Goal: Transaction & Acquisition: Purchase product/service

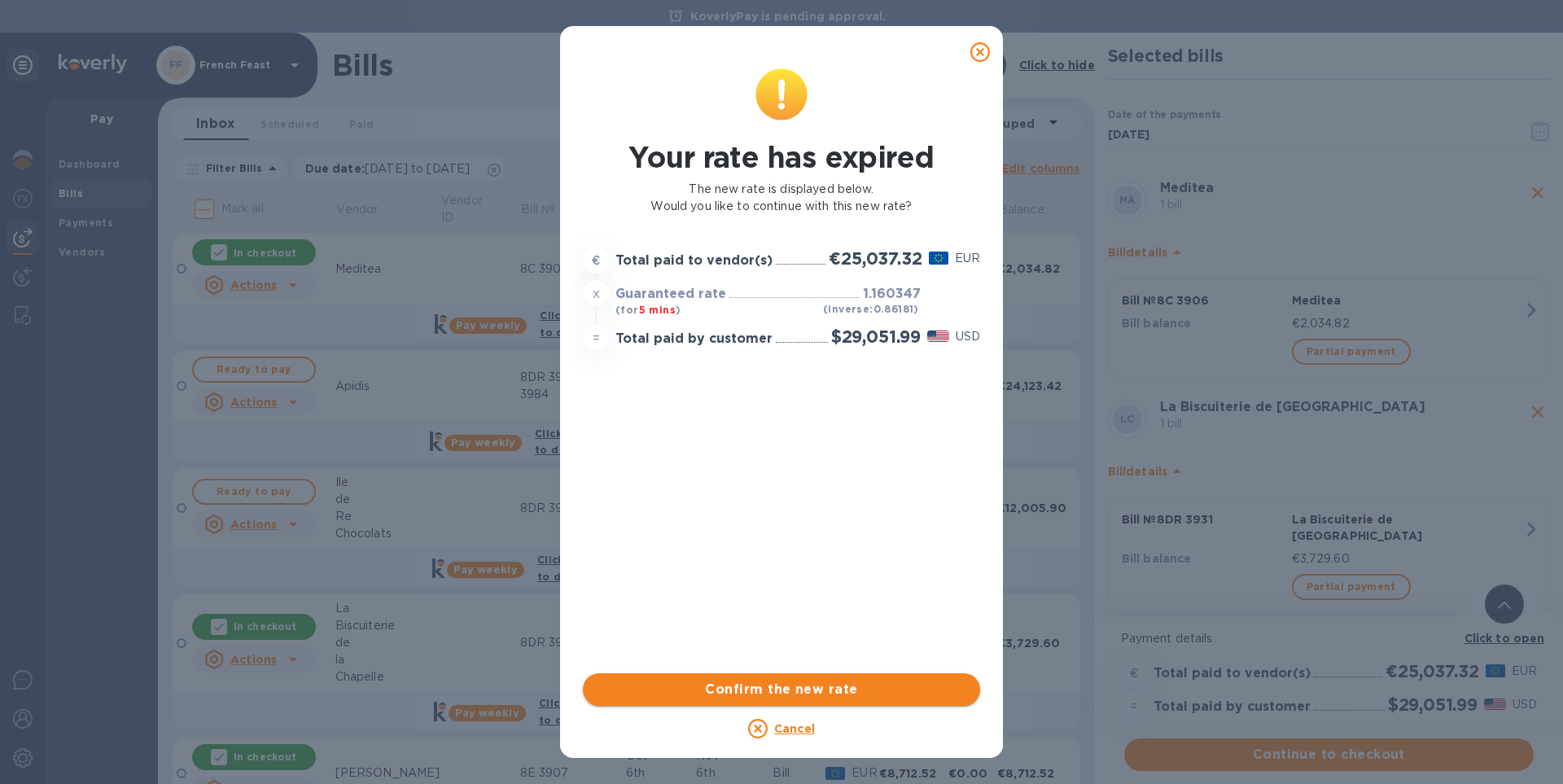
click at [812, 683] on span "Confirm the new rate" at bounding box center [782, 689] width 372 height 20
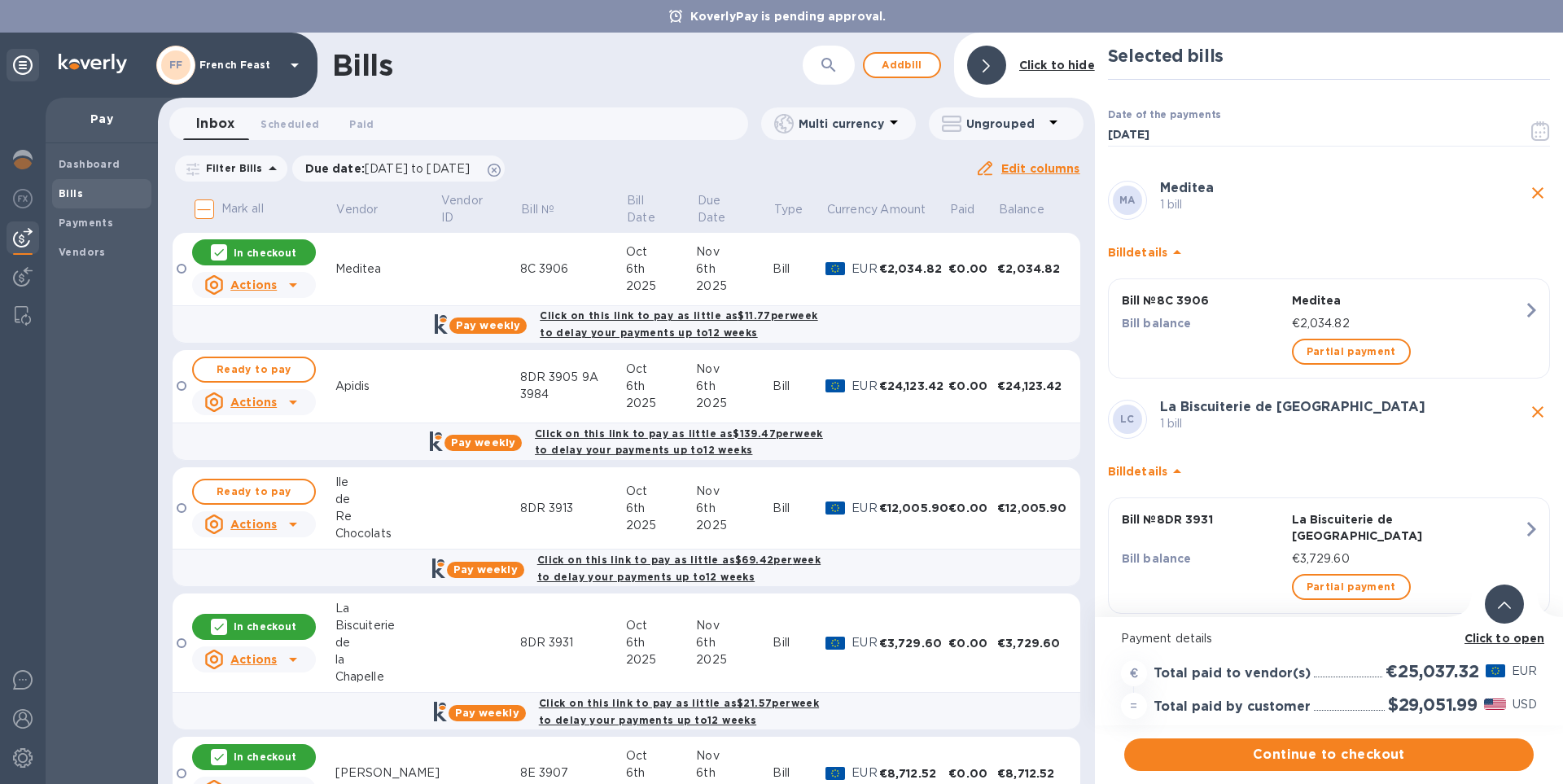
click at [1504, 632] on b "Click to open" at bounding box center [1505, 637] width 81 height 13
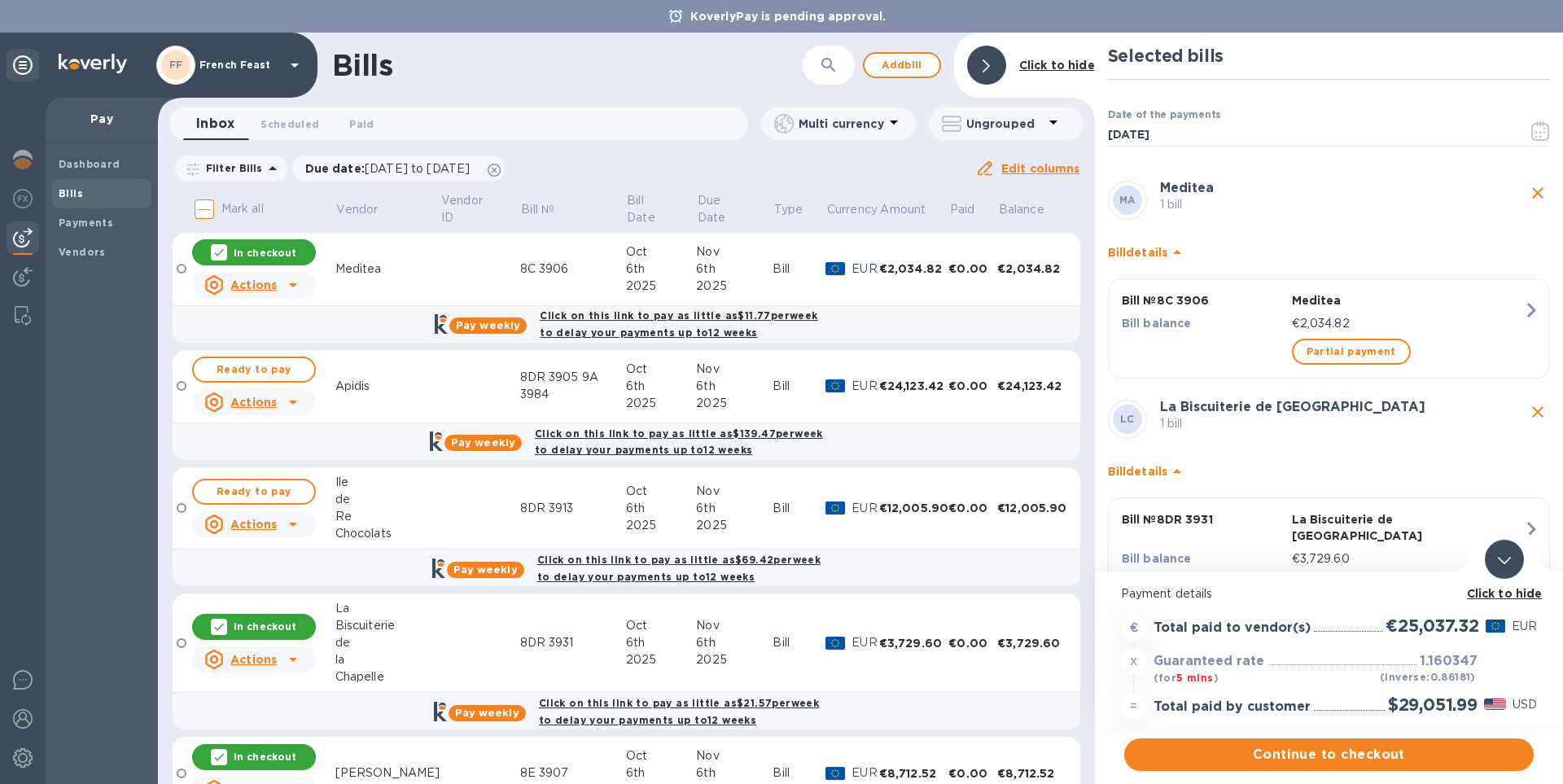
click at [1520, 591] on b "Click to hide" at bounding box center [1505, 593] width 76 height 13
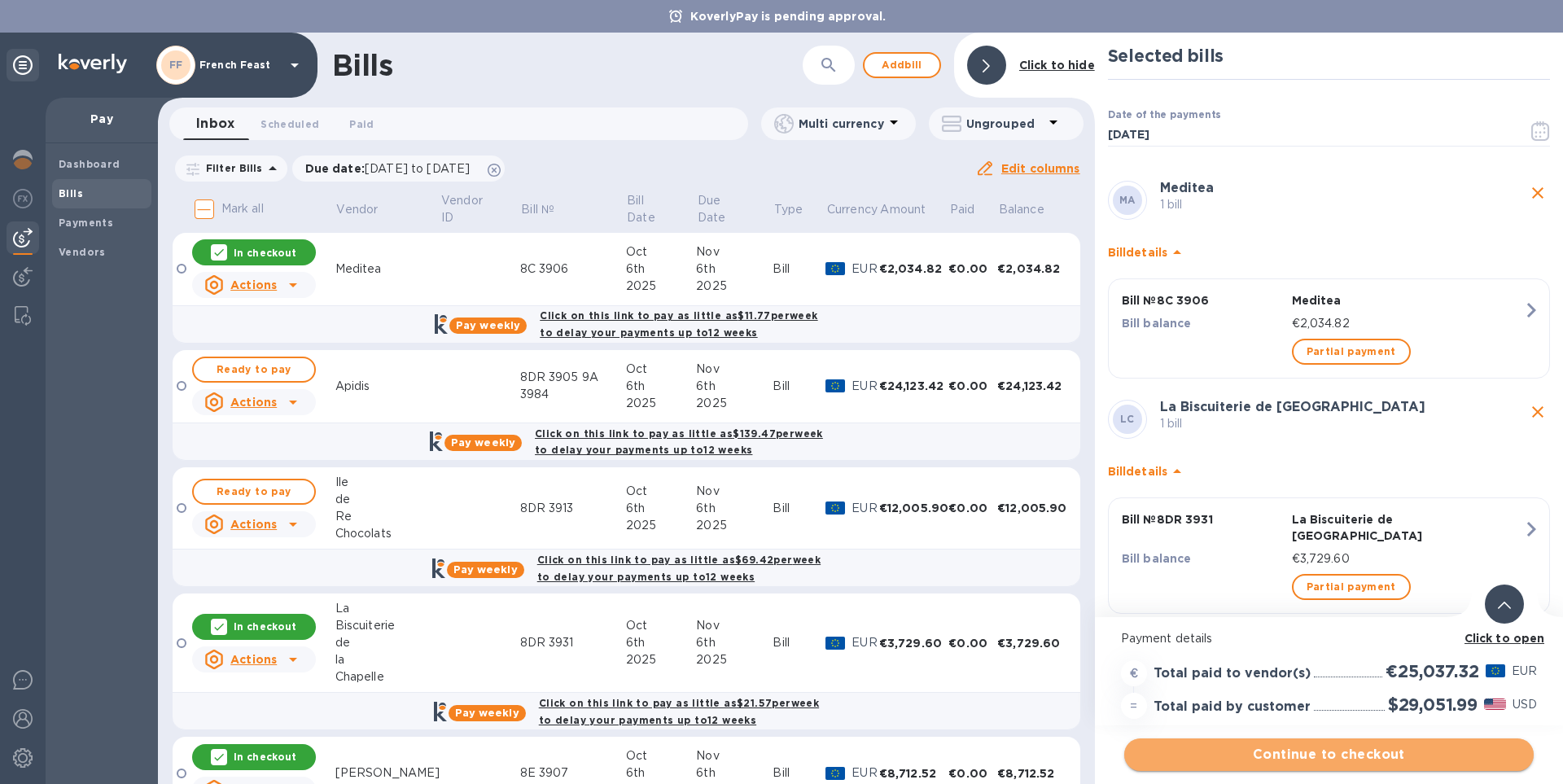
click at [1370, 752] on span "Continue to checkout" at bounding box center [1329, 754] width 384 height 20
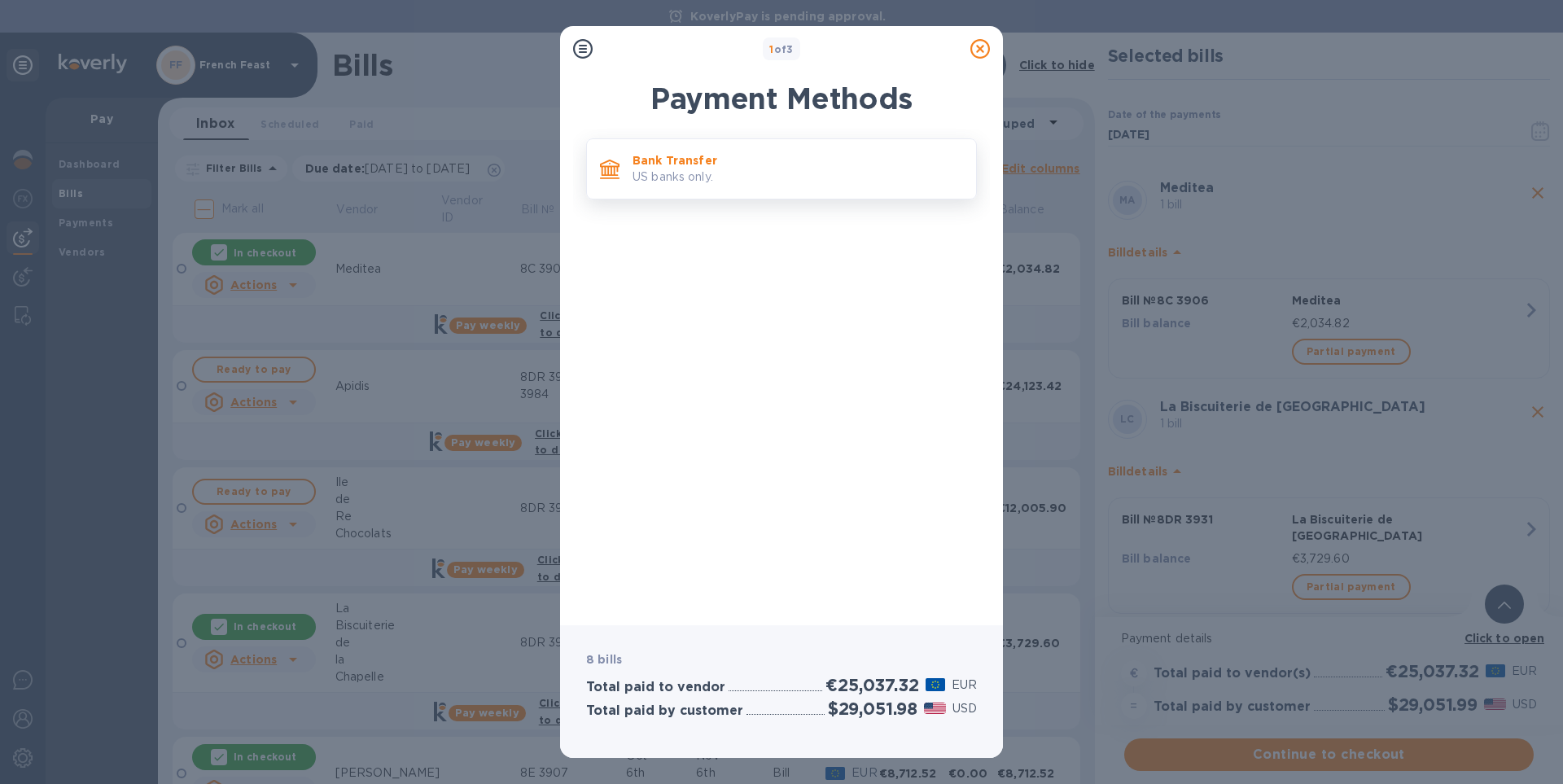
click at [706, 164] on p "Bank Transfer" at bounding box center [798, 160] width 331 height 16
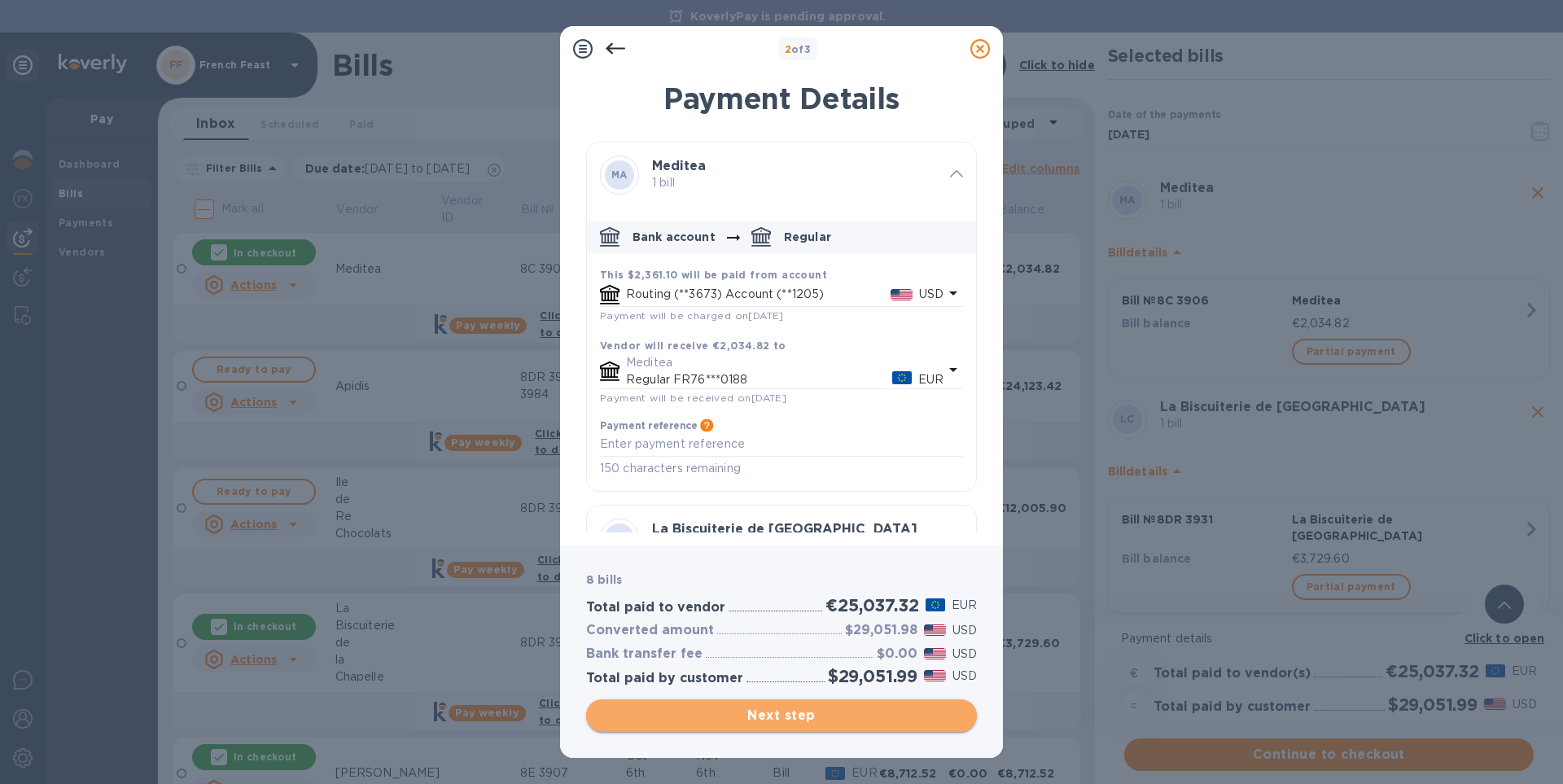
click at [805, 713] on span "Next step" at bounding box center [782, 715] width 365 height 20
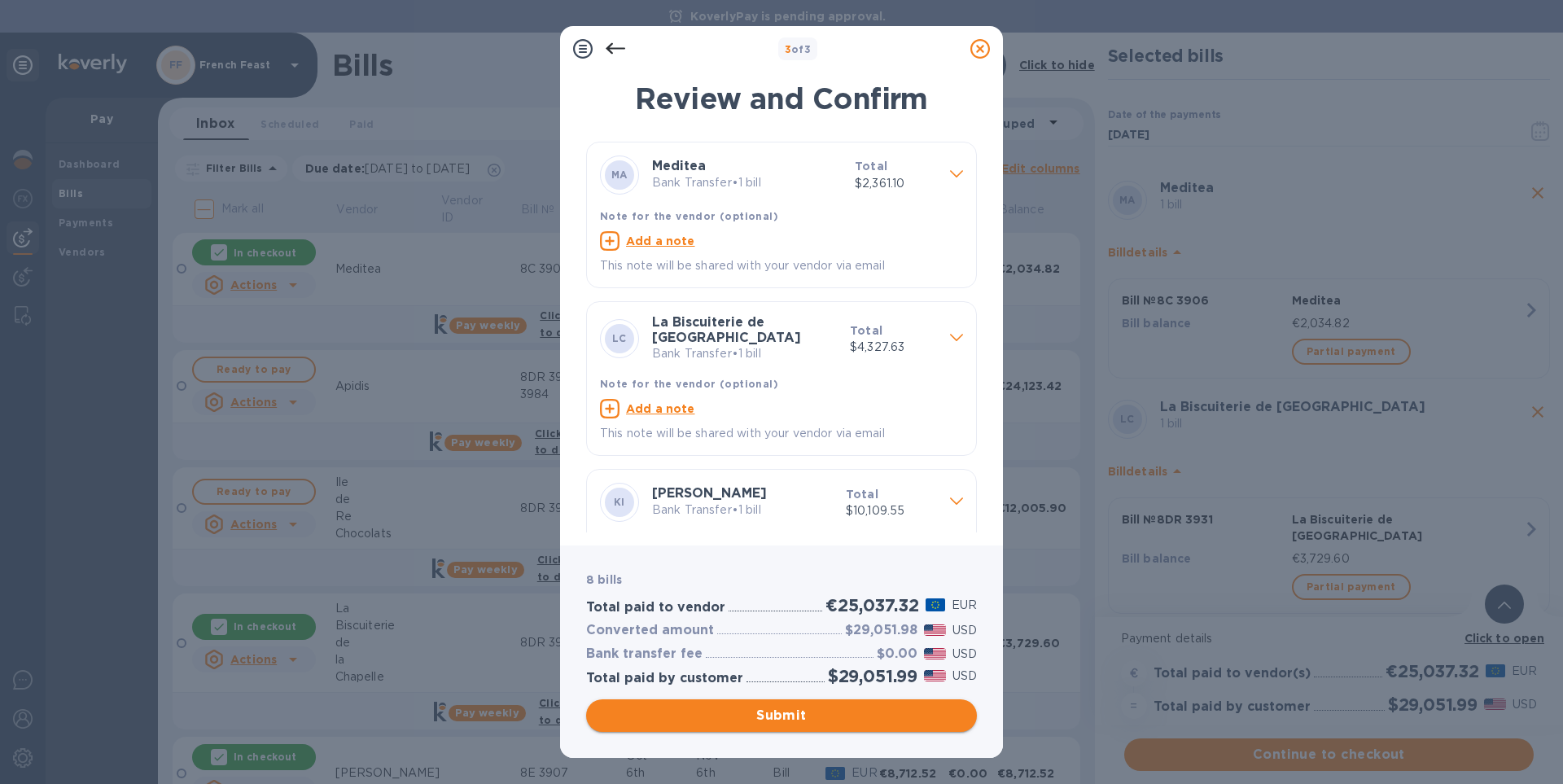
click at [805, 715] on span "Submit" at bounding box center [782, 715] width 365 height 20
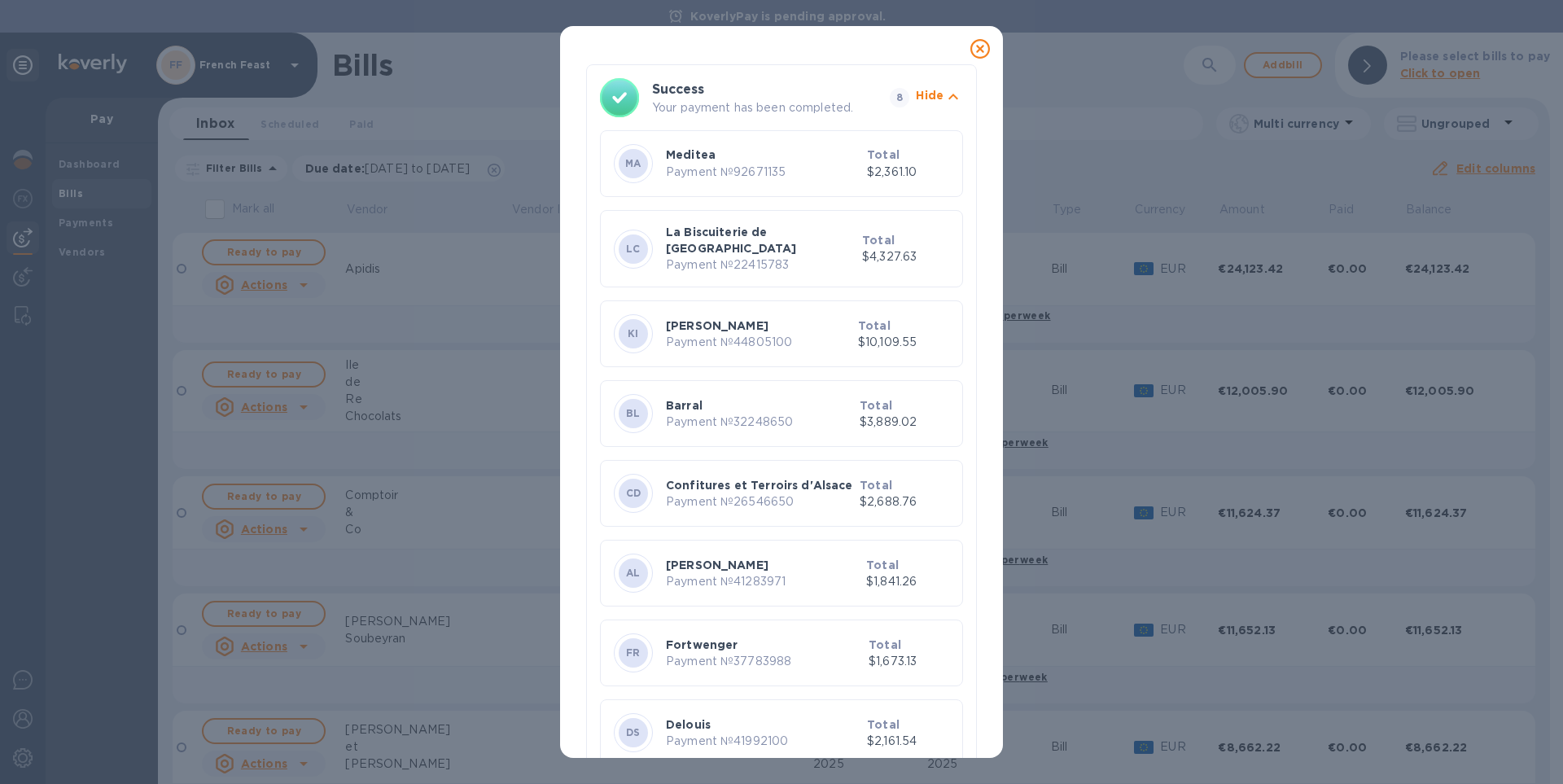
scroll to position [108, 0]
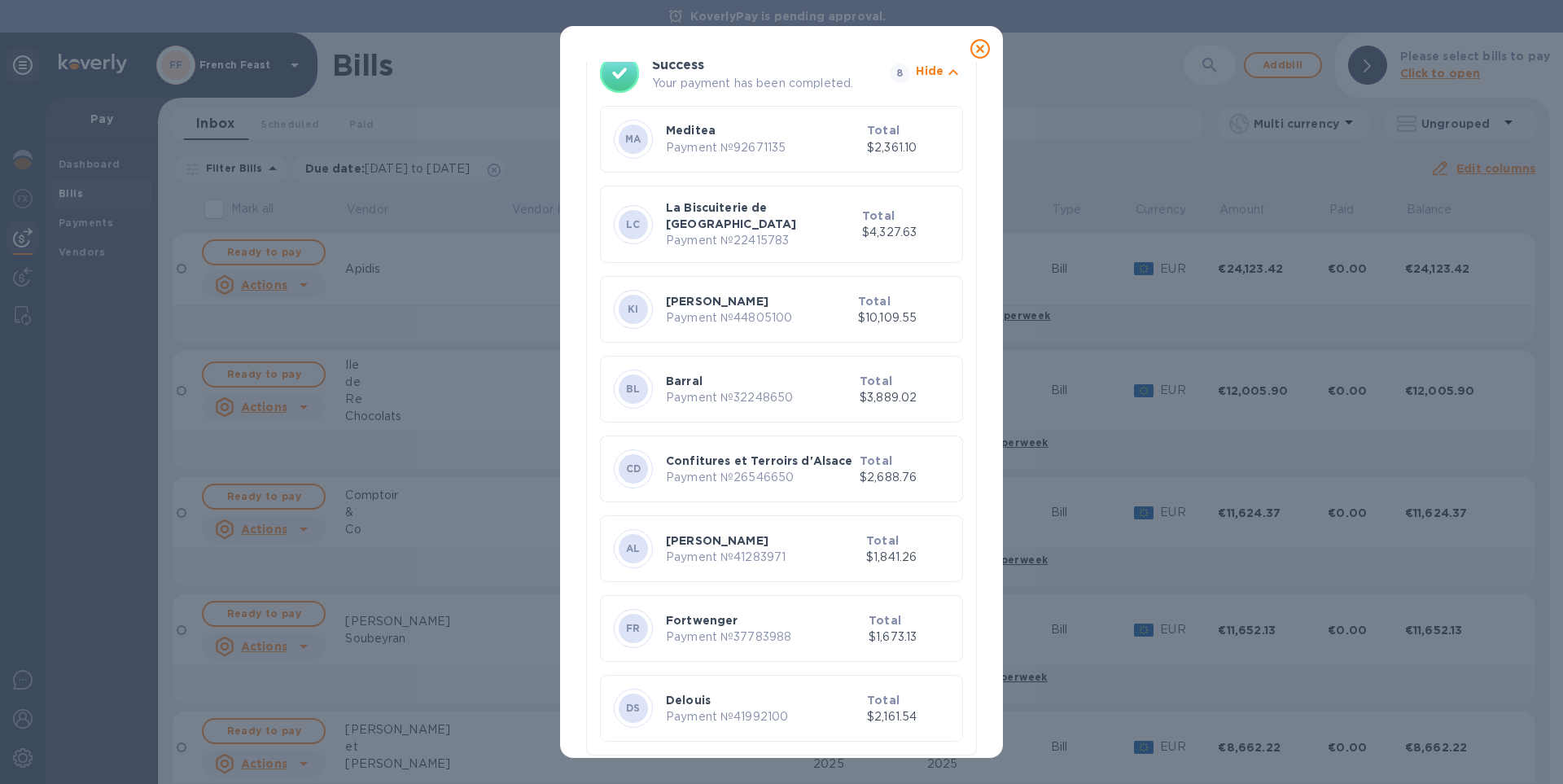
click at [981, 46] on icon at bounding box center [980, 49] width 20 height 20
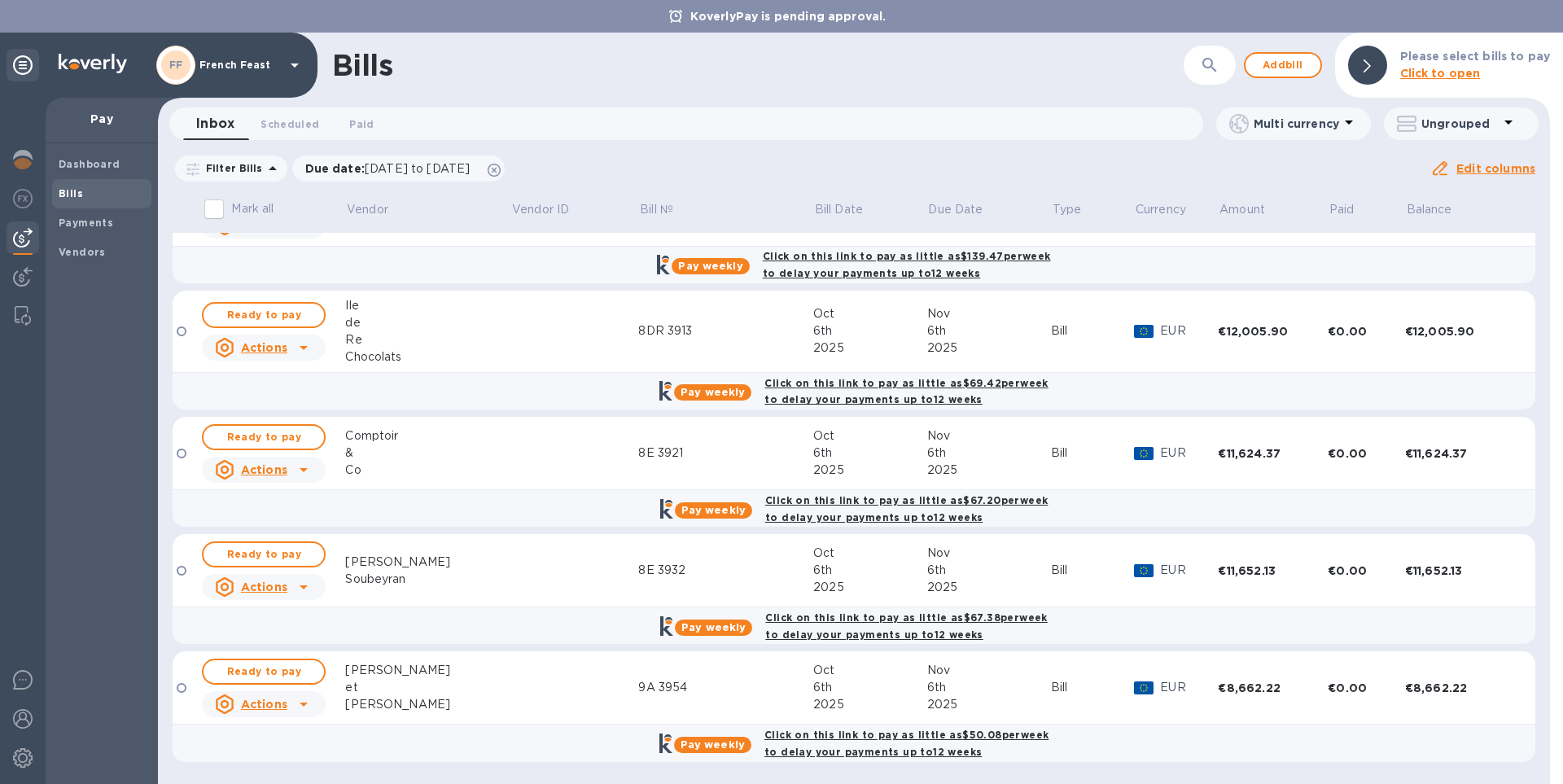
scroll to position [0, 0]
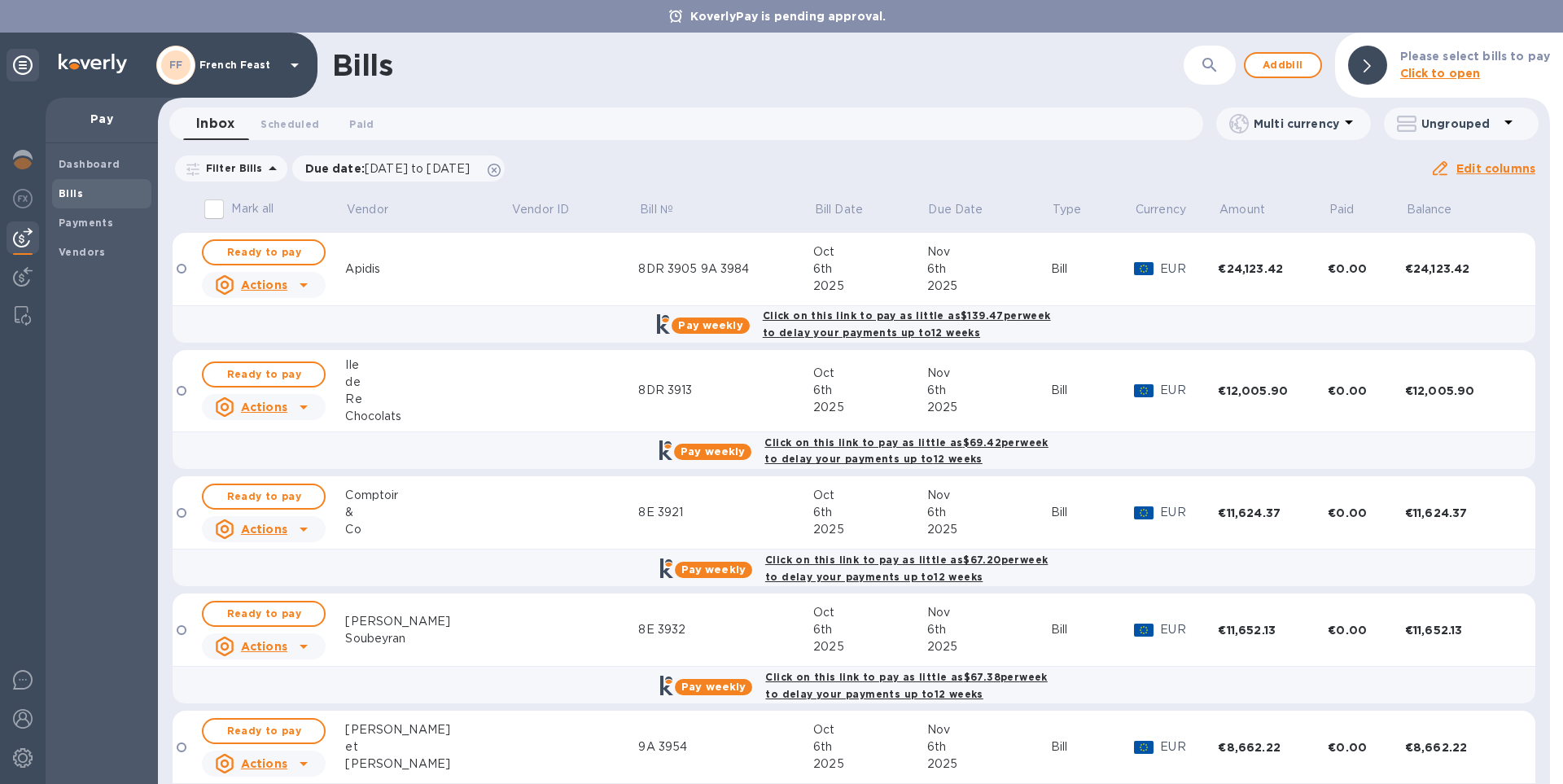
click at [926, 71] on div "Bills" at bounding box center [758, 65] width 851 height 34
click at [264, 255] on span "Ready to pay" at bounding box center [263, 252] width 95 height 20
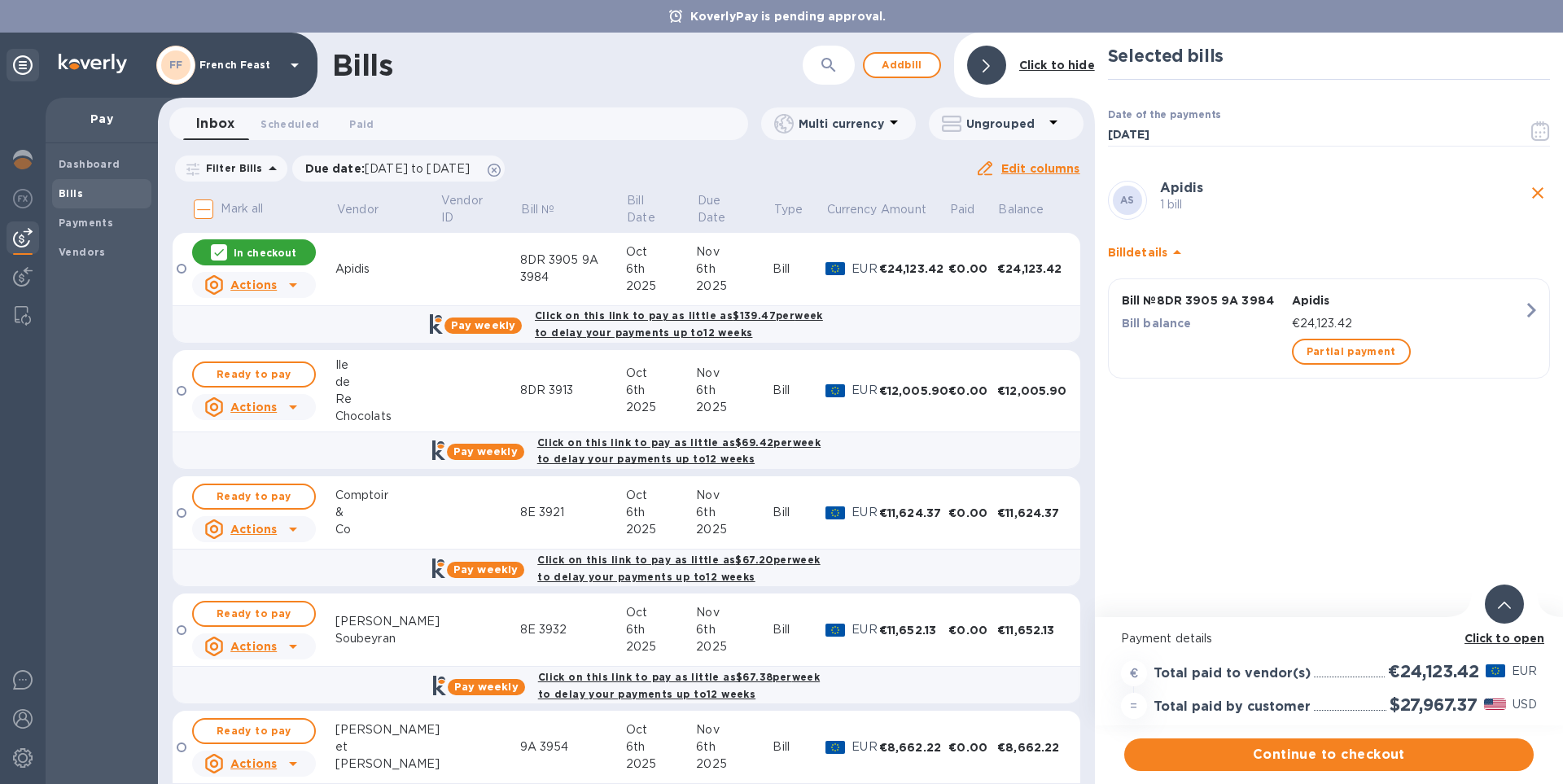
click at [1485, 632] on b "Click to open" at bounding box center [1505, 637] width 81 height 13
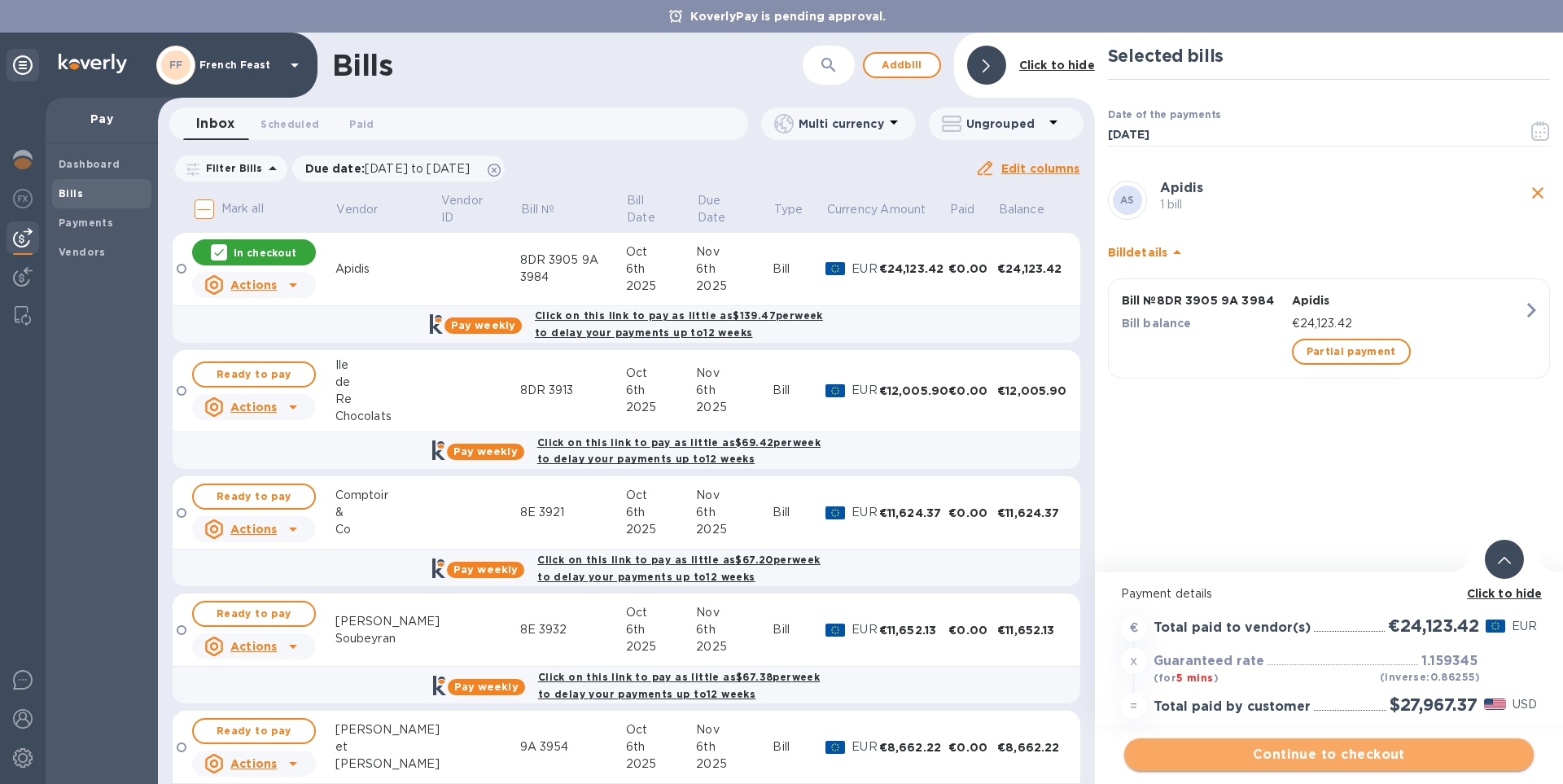
click at [1397, 747] on span "Continue to checkout" at bounding box center [1329, 754] width 384 height 20
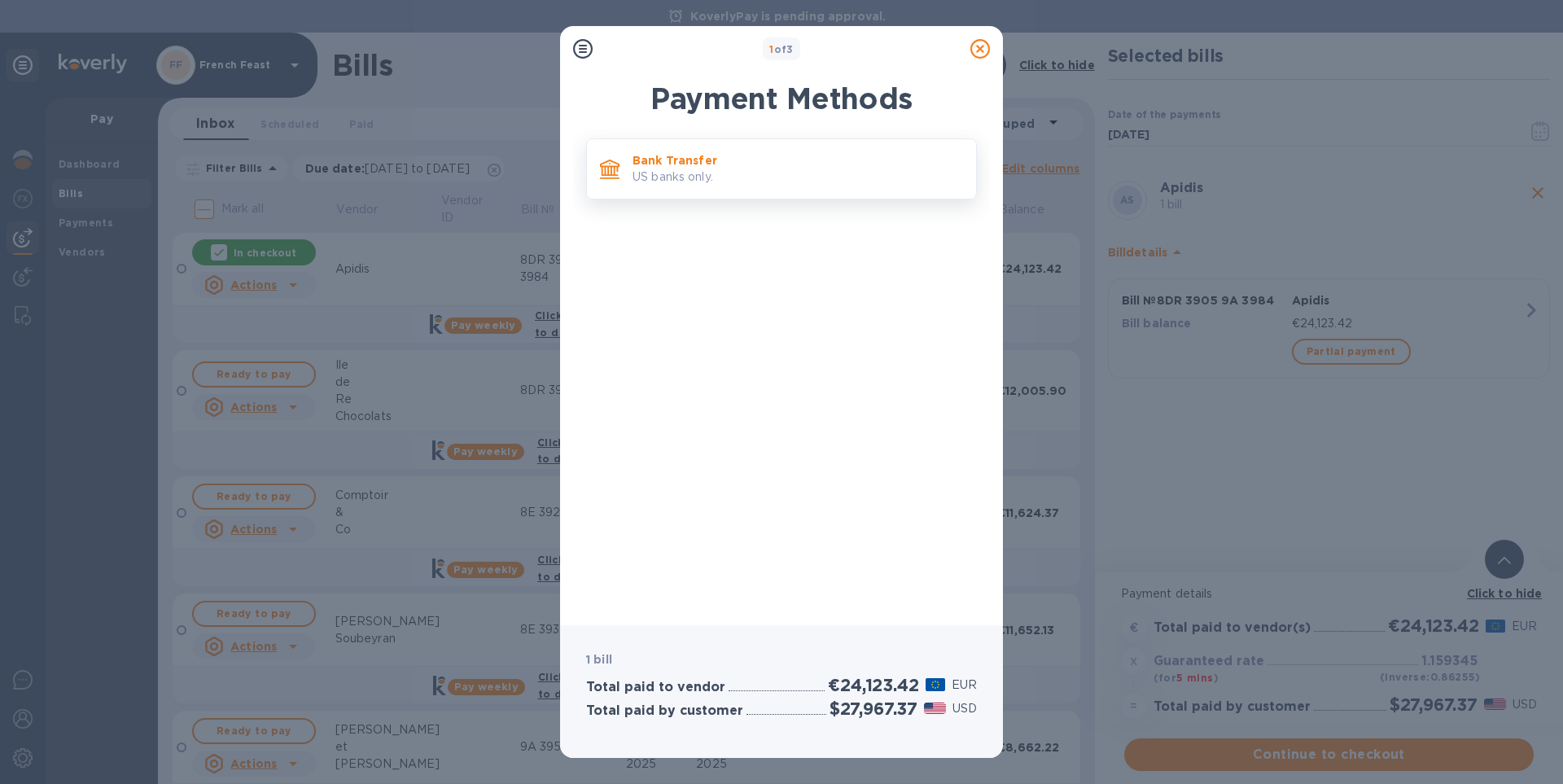
click at [711, 166] on p "Bank Transfer" at bounding box center [798, 160] width 331 height 16
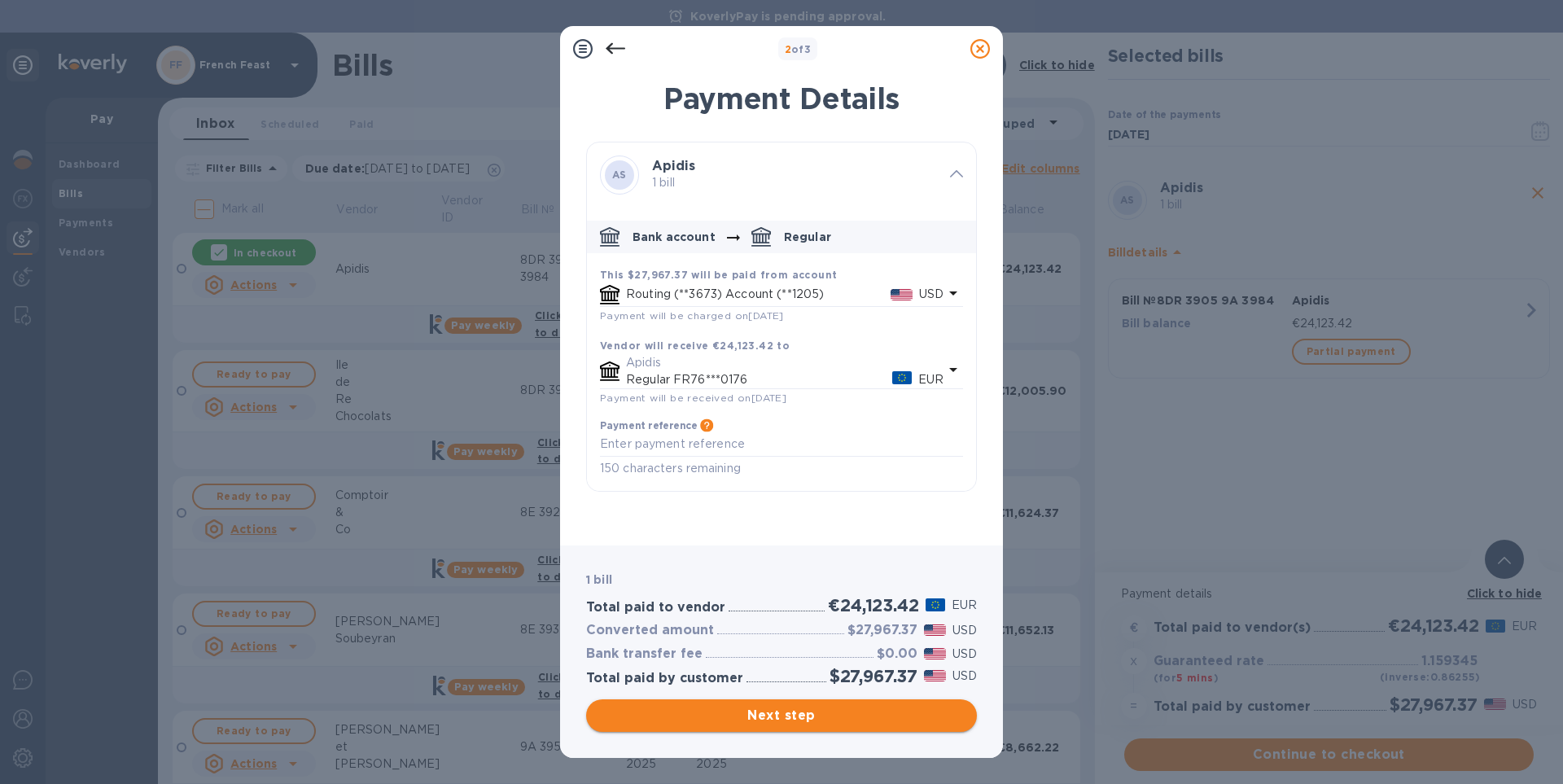
click at [792, 711] on span "Next step" at bounding box center [782, 715] width 365 height 20
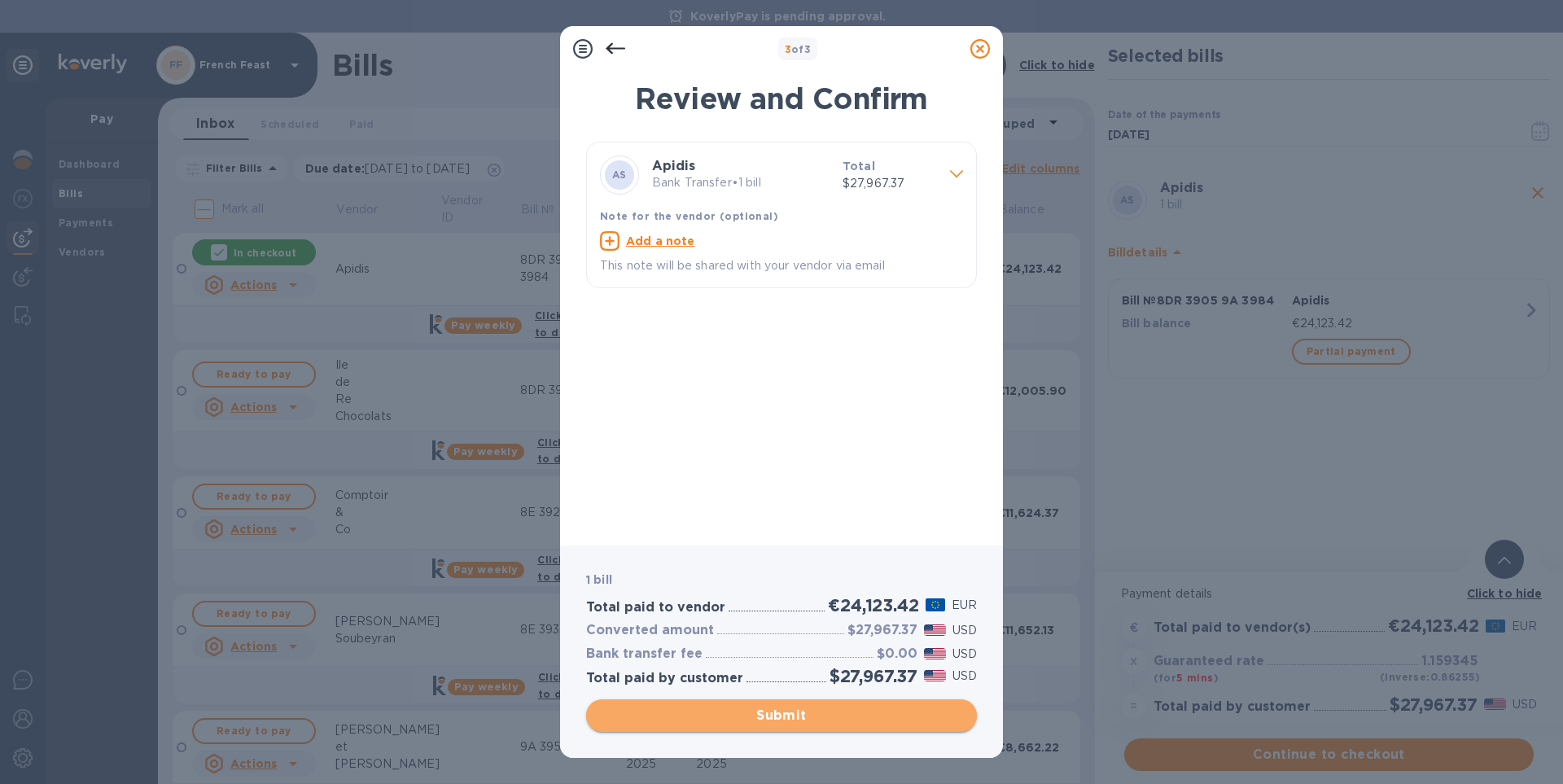
click at [792, 711] on span "Submit" at bounding box center [782, 715] width 365 height 20
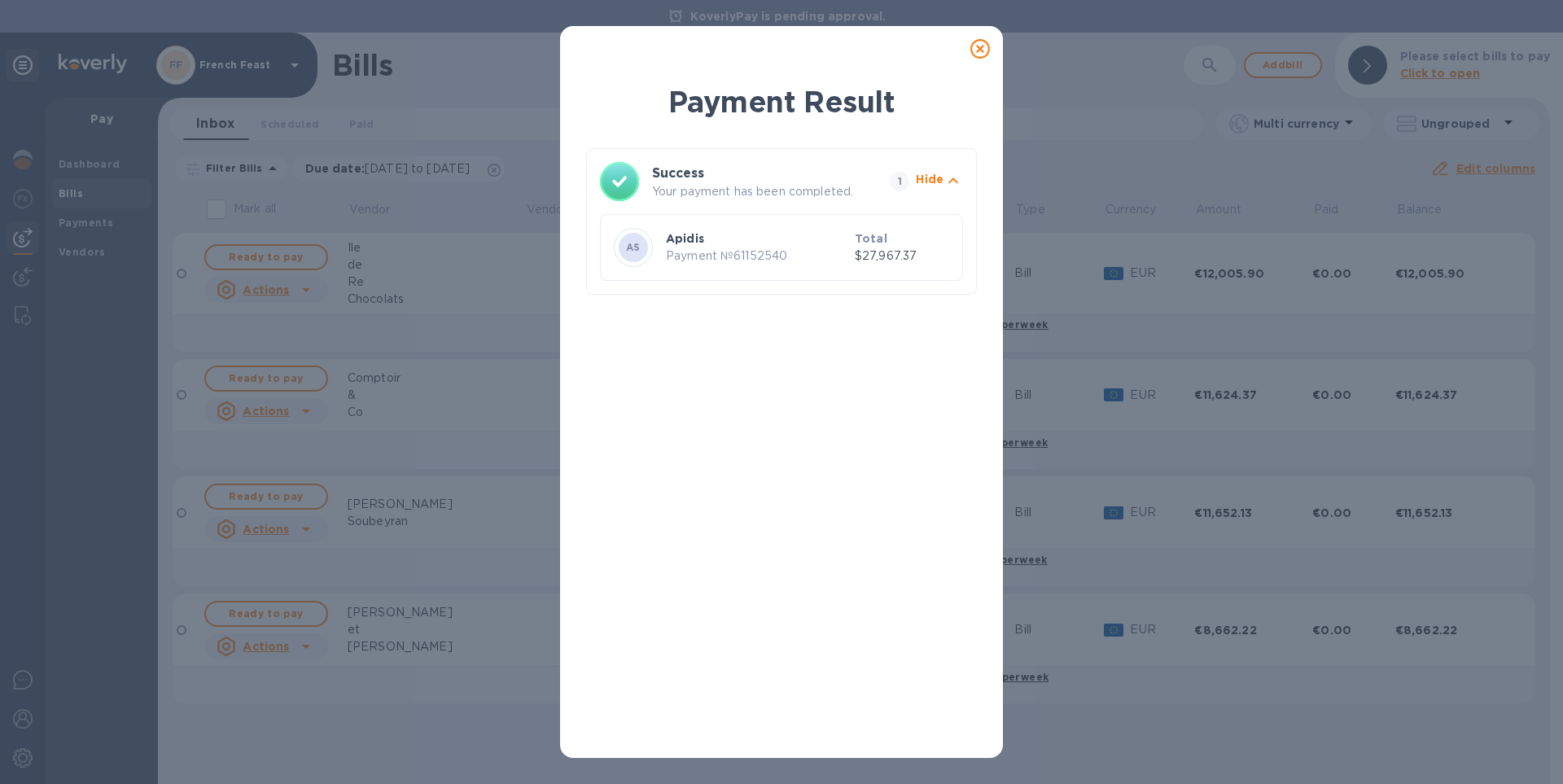
click at [980, 46] on icon at bounding box center [980, 49] width 20 height 20
